Goal: Find specific fact: Find specific fact

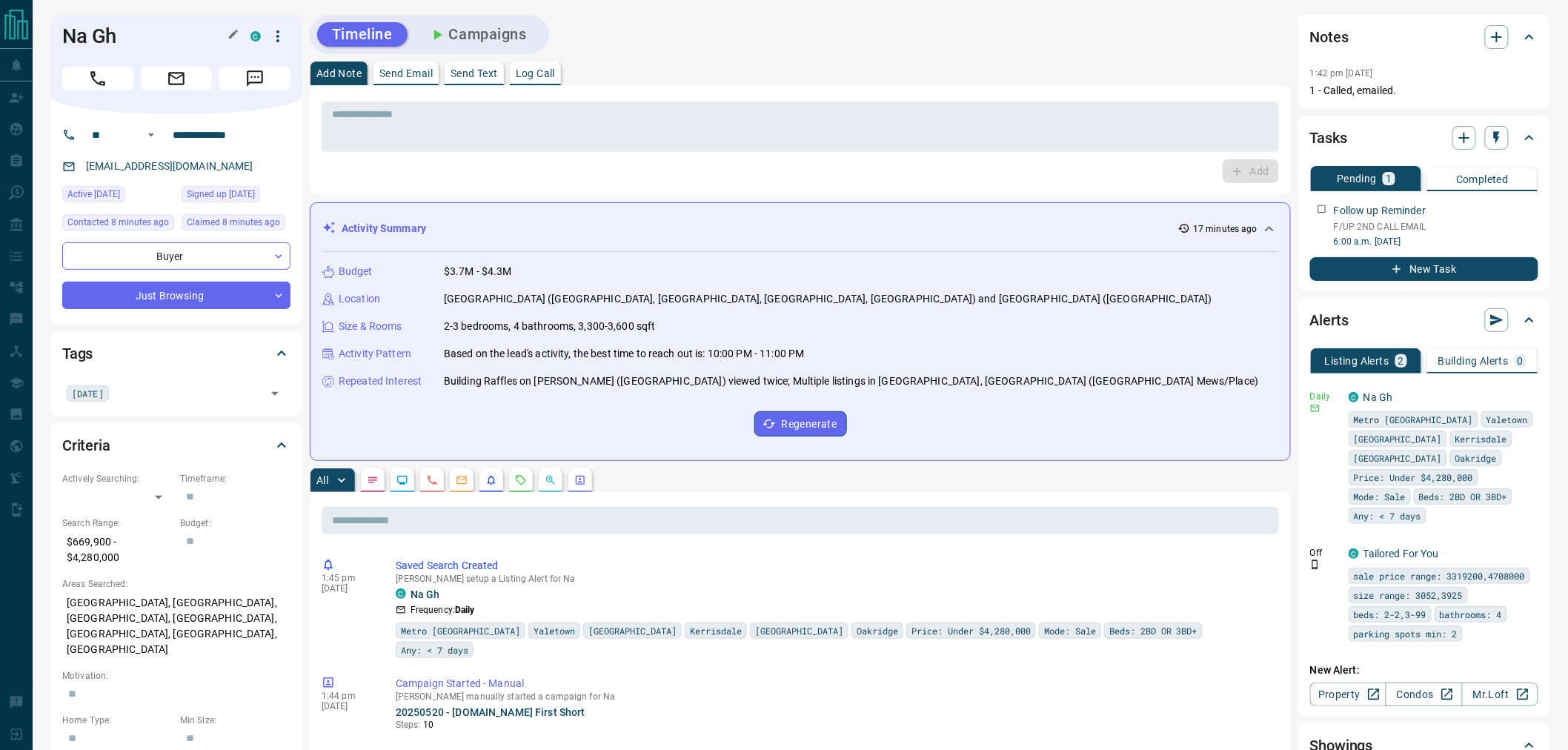
click at [98, 39] on h1 "Na Gh" at bounding box center [144, 36] width 166 height 23
copy div "Na Gh C"
drag, startPoint x: 272, startPoint y: 141, endPoint x: 165, endPoint y: 140, distance: 107.0
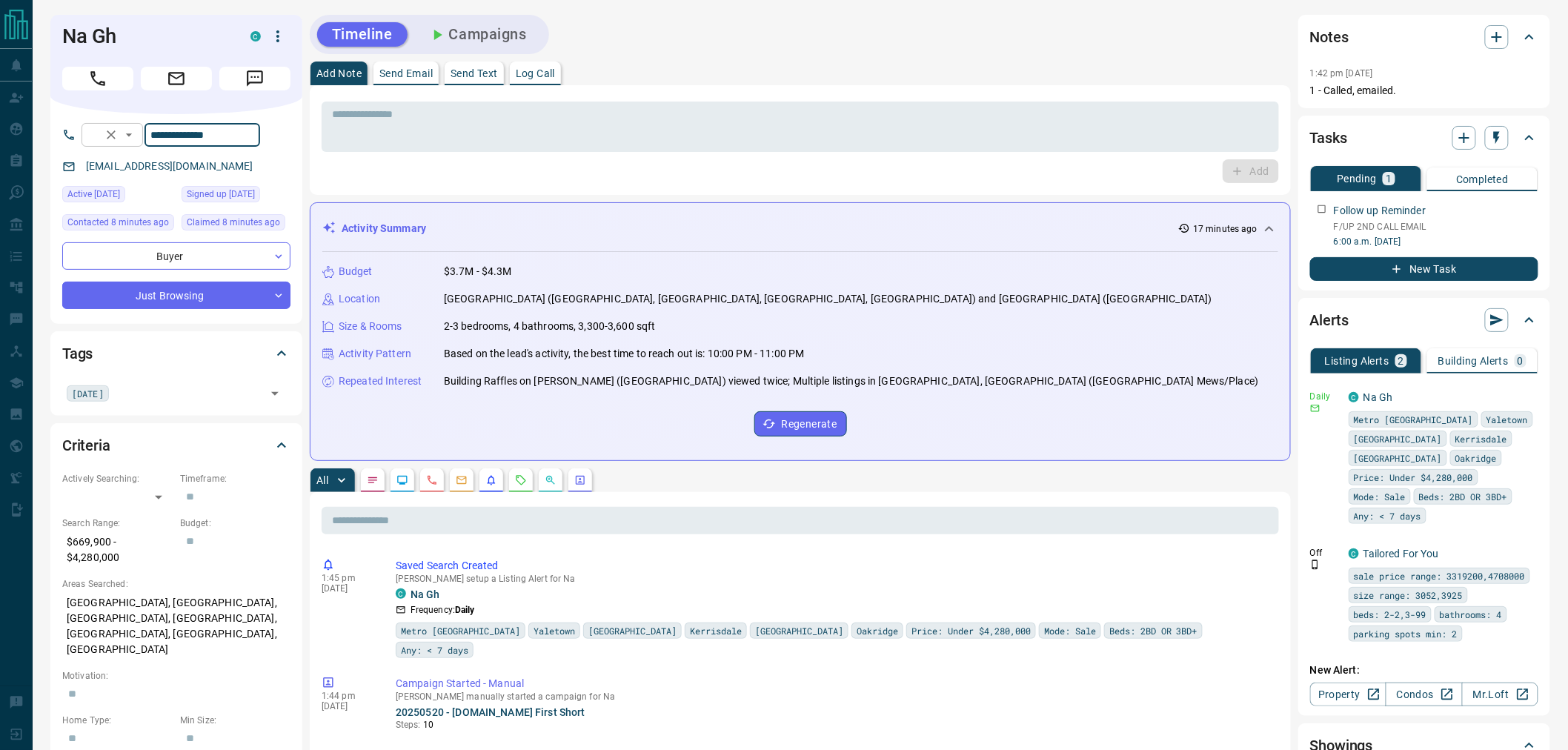
click at [165, 140] on div "**********" at bounding box center [170, 134] width 178 height 23
drag, startPoint x: 181, startPoint y: 174, endPoint x: 84, endPoint y: 171, distance: 97.0
click at [84, 171] on div "[EMAIL_ADDRESS][DOMAIN_NAME]" at bounding box center [178, 166] width 234 height 24
copy link "[EMAIL_ADDRESS][DOMAIN_NAME]"
click at [147, 613] on p "[GEOGRAPHIC_DATA], [GEOGRAPHIC_DATA], [GEOGRAPHIC_DATA], [GEOGRAPHIC_DATA], [GE…" at bounding box center [176, 625] width 228 height 71
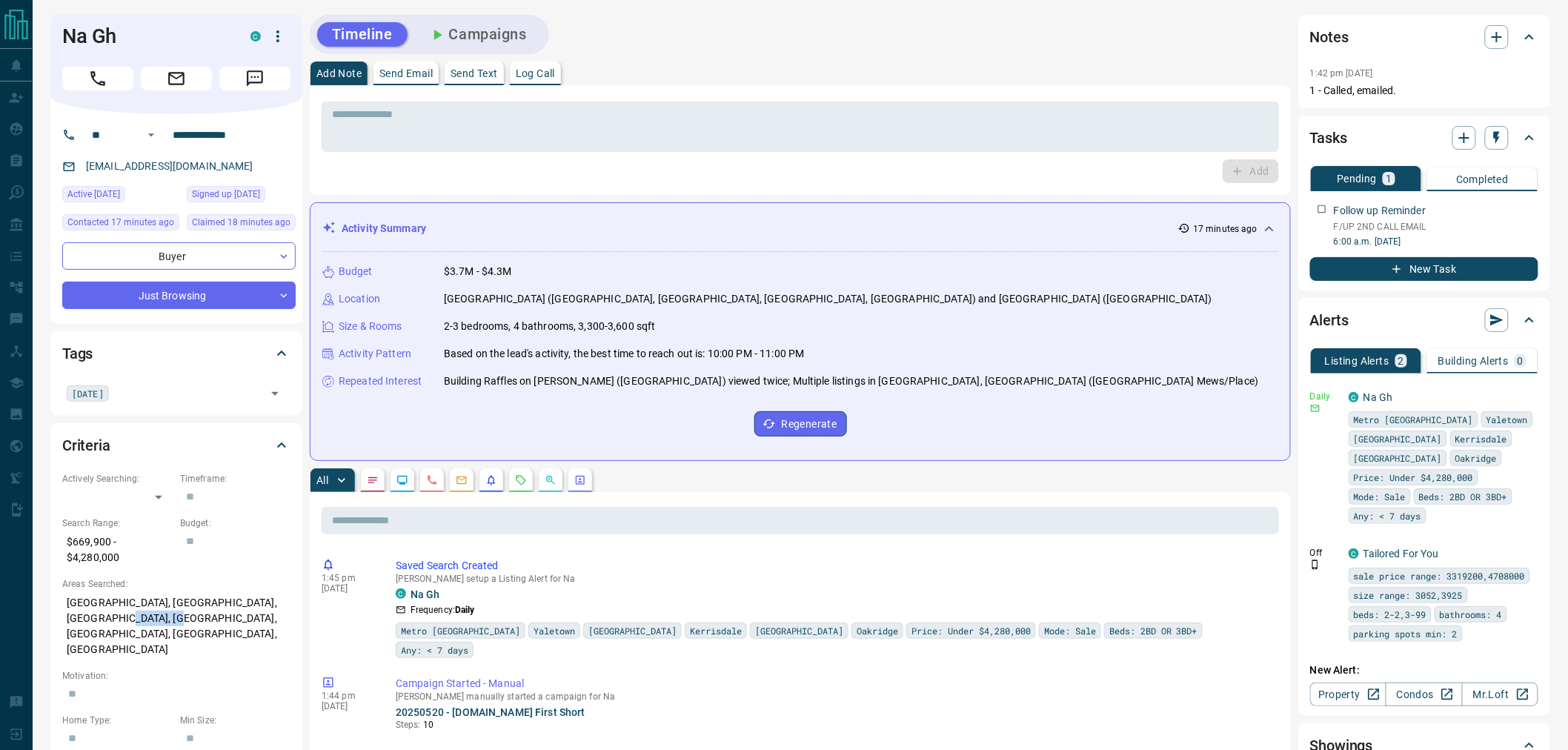
click at [147, 613] on p "[GEOGRAPHIC_DATA], [GEOGRAPHIC_DATA], [GEOGRAPHIC_DATA], [GEOGRAPHIC_DATA], [GE…" at bounding box center [176, 625] width 228 height 71
copy p "[GEOGRAPHIC_DATA], [GEOGRAPHIC_DATA], [GEOGRAPHIC_DATA], [GEOGRAPHIC_DATA], [GE…"
drag, startPoint x: 122, startPoint y: 557, endPoint x: 67, endPoint y: 543, distance: 56.8
click at [67, 543] on p "$669,900 - $4,280,000" at bounding box center [116, 550] width 110 height 40
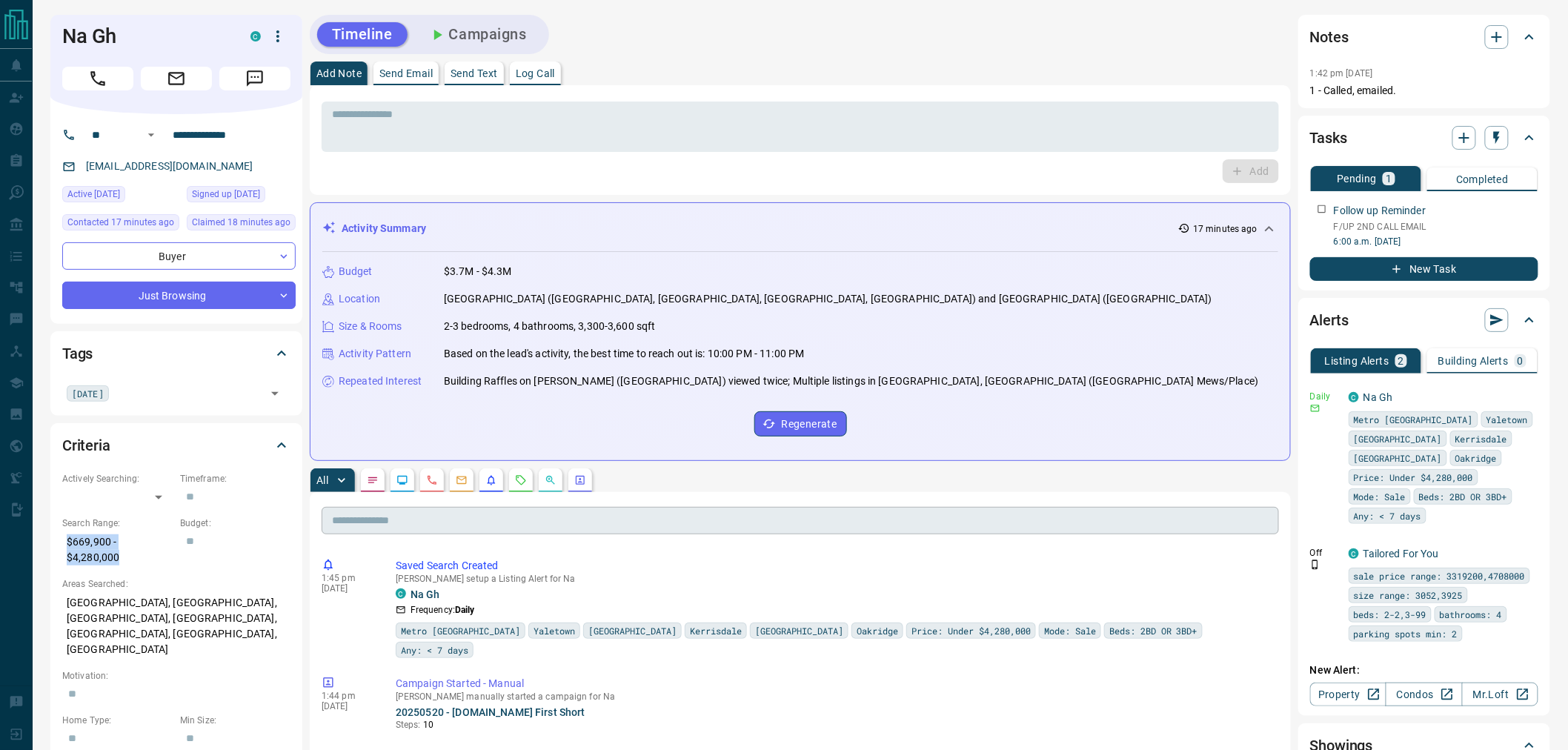
copy p "$669,900 - $4,280,000"
